Goal: Browse casually

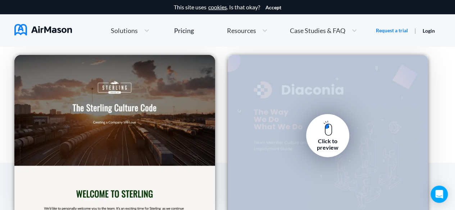
scroll to position [1036, 0]
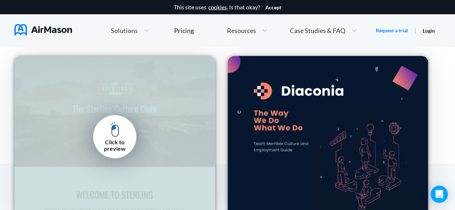
click at [127, 109] on div "Click to preview" at bounding box center [114, 137] width 200 height 162
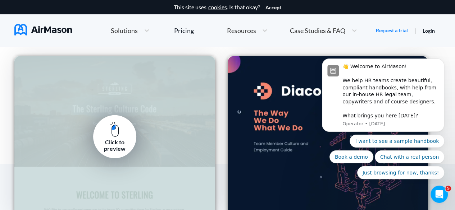
scroll to position [0, 0]
click at [111, 133] on img at bounding box center [114, 129] width 9 height 15
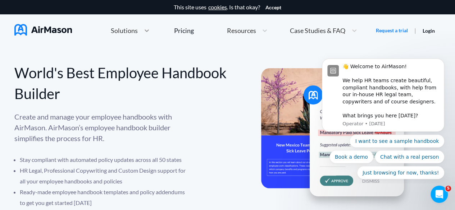
drag, startPoint x: 144, startPoint y: 18, endPoint x: 148, endPoint y: 31, distance: 12.8
click at [148, 31] on nav "Home Employee Handbook Builder Automated Policy Updates Solutions Pricing About…" at bounding box center [227, 30] width 426 height 32
click at [148, 31] on icon at bounding box center [146, 30] width 7 height 7
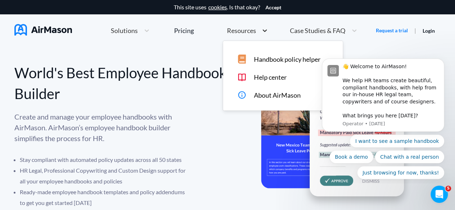
click at [261, 31] on icon at bounding box center [264, 30] width 7 height 7
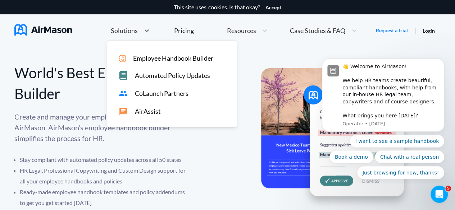
click at [135, 35] on div "Solutions" at bounding box center [123, 30] width 33 height 9
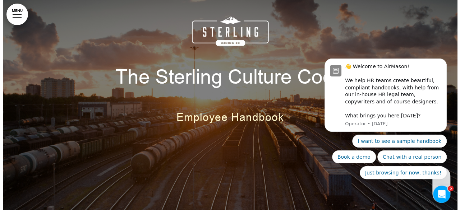
scroll to position [47, 0]
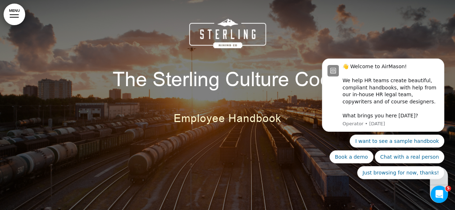
click at [15, 13] on link "MENU" at bounding box center [15, 15] width 22 height 22
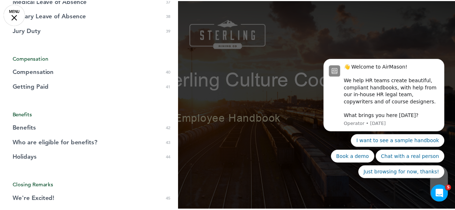
scroll to position [755, 0]
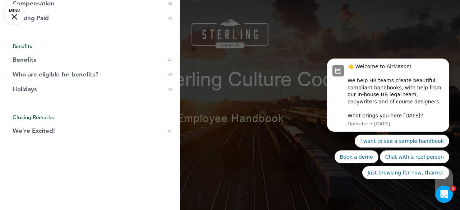
click at [275, 101] on div at bounding box center [230, 105] width 460 height 210
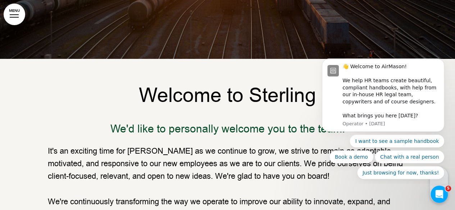
scroll to position [0, 0]
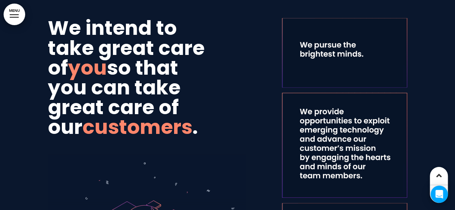
scroll to position [644, 0]
